Goal: Use online tool/utility: Utilize a website feature to perform a specific function

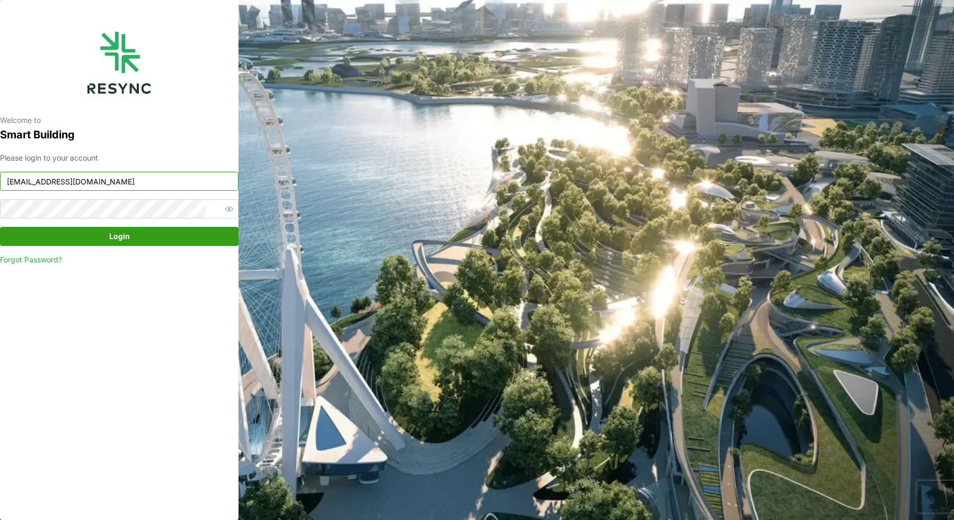
click at [209, 183] on input "[EMAIL_ADDRESS][DOMAIN_NAME]" at bounding box center [119, 181] width 239 height 19
type input "[EMAIL_ADDRESS][DOMAIN_NAME]"
click at [133, 244] on span "Login" at bounding box center [119, 236] width 218 height 18
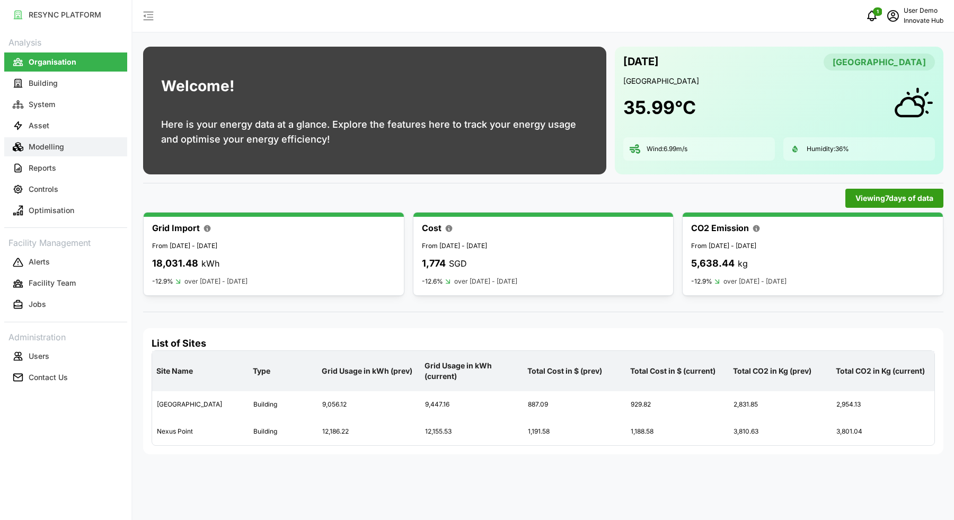
click at [90, 151] on button "Modelling" at bounding box center [65, 146] width 123 height 19
